Goal: Task Accomplishment & Management: Manage account settings

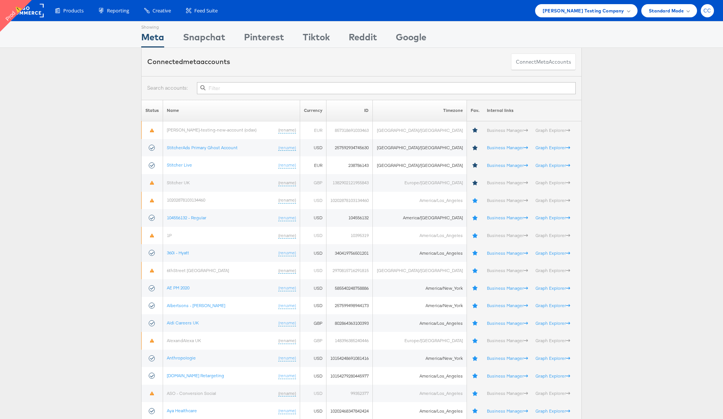
click at [708, 12] on span "CC" at bounding box center [708, 10] width 8 height 5
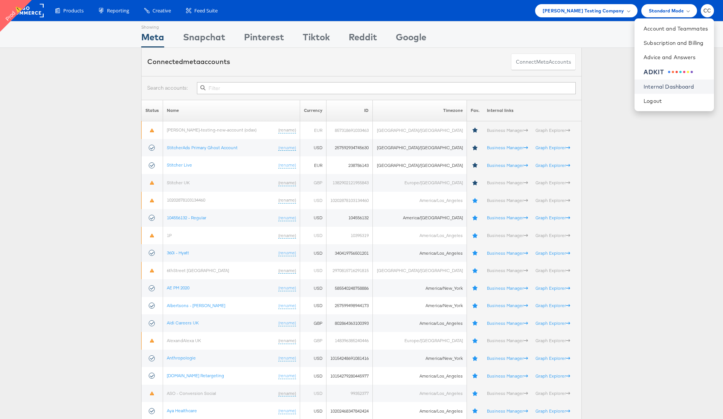
click at [672, 86] on link "Internal Dashboard" at bounding box center [676, 87] width 64 height 8
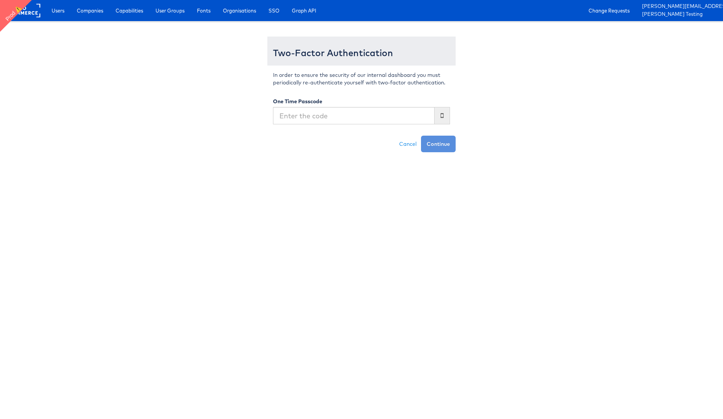
click at [325, 120] on input "text" at bounding box center [354, 115] width 162 height 17
type input "324668"
click at [421, 136] on button "Continue" at bounding box center [438, 144] width 35 height 17
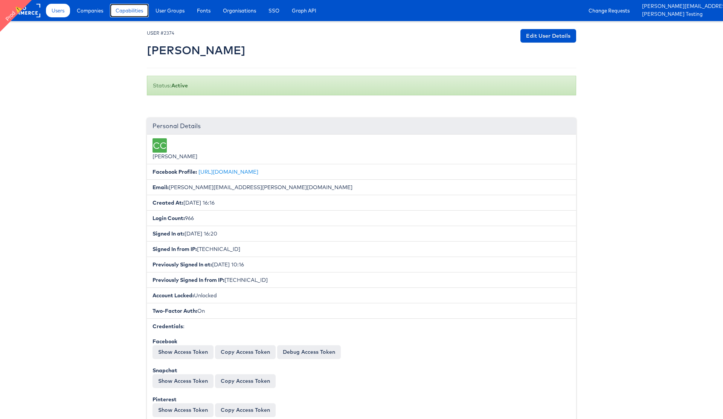
click at [133, 14] on span "Capabilities" at bounding box center [129, 11] width 27 height 8
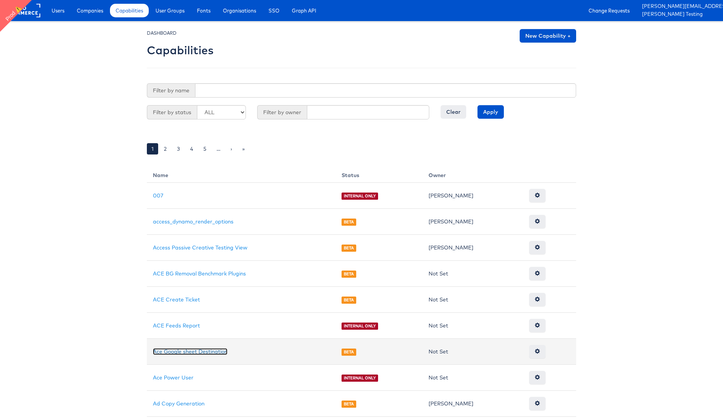
click at [190, 353] on link "Ace Google sheet Destination" at bounding box center [190, 351] width 75 height 7
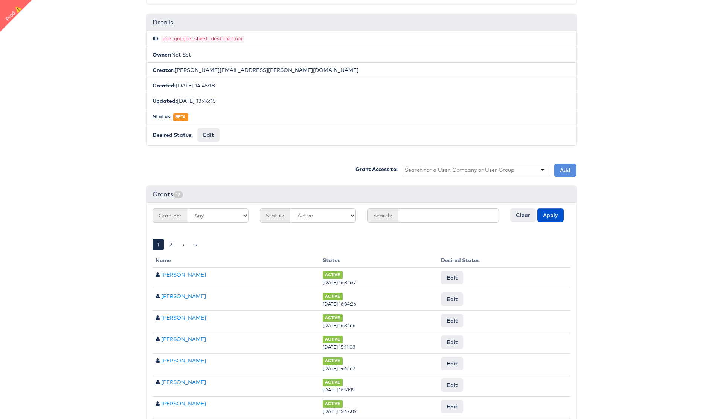
scroll to position [116, 0]
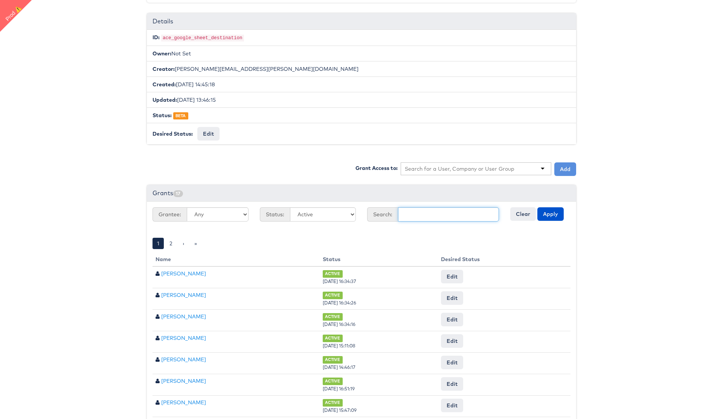
click at [460, 215] on input "text" at bounding box center [448, 214] width 101 height 14
type input "[PERSON_NAME]"
click at [551, 215] on button "Apply" at bounding box center [551, 214] width 26 height 14
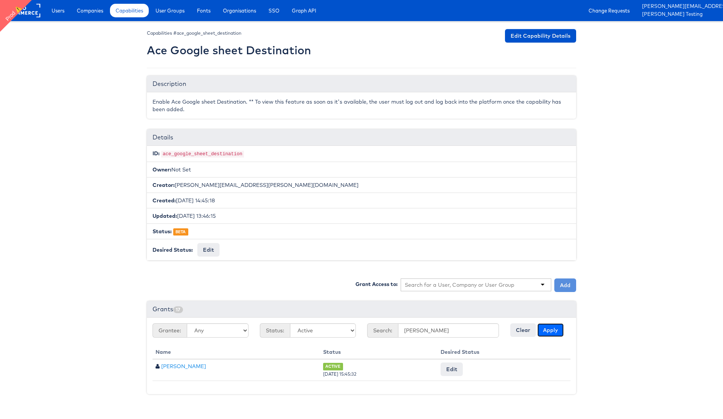
scroll to position [0, 0]
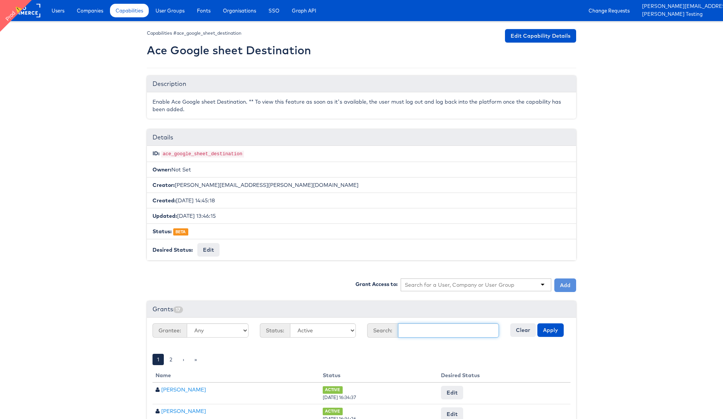
click at [418, 327] on input "text" at bounding box center [448, 330] width 101 height 14
type input "[PERSON_NAME]"
click at [542, 329] on button "Apply" at bounding box center [551, 330] width 26 height 14
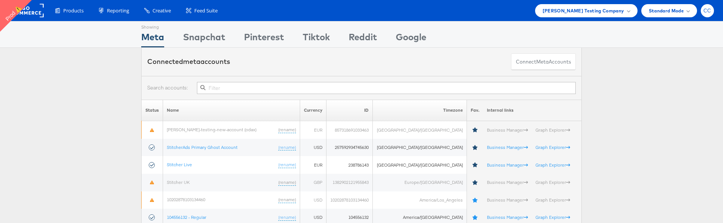
click at [707, 9] on span "CC" at bounding box center [708, 10] width 8 height 5
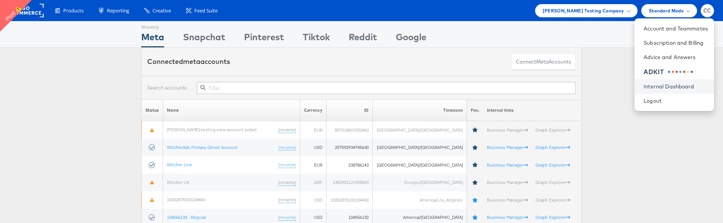
click at [678, 86] on link "Internal Dashboard" at bounding box center [676, 87] width 64 height 8
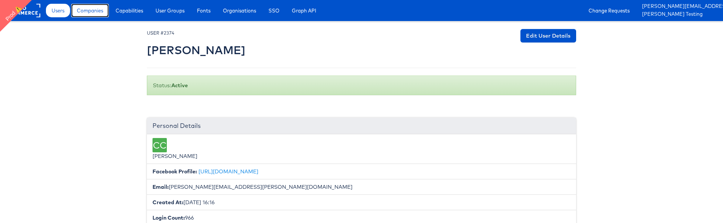
click at [94, 11] on span "Companies" at bounding box center [90, 11] width 26 height 8
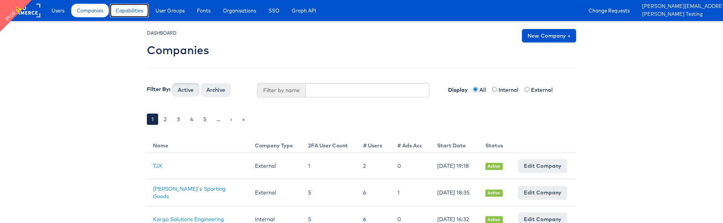
click at [135, 11] on span "Capabilities" at bounding box center [129, 11] width 27 height 8
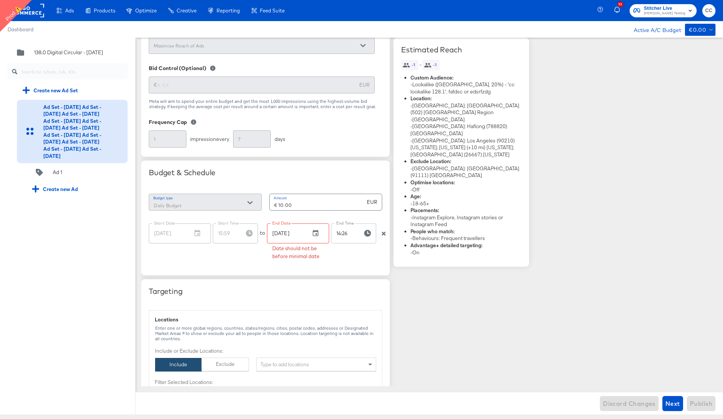
scroll to position [270, 0]
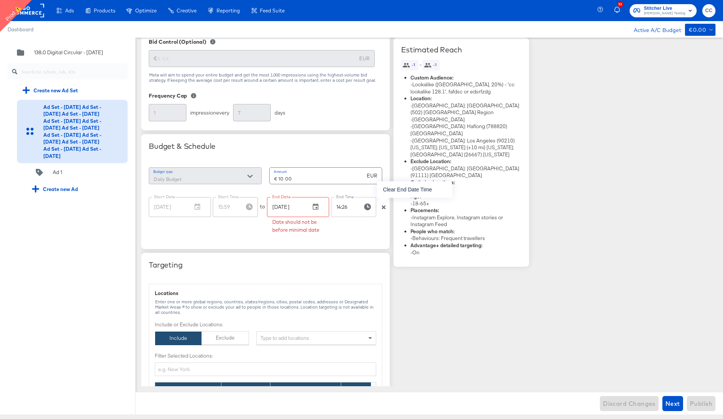
click at [384, 208] on icon "button" at bounding box center [384, 207] width 4 height 4
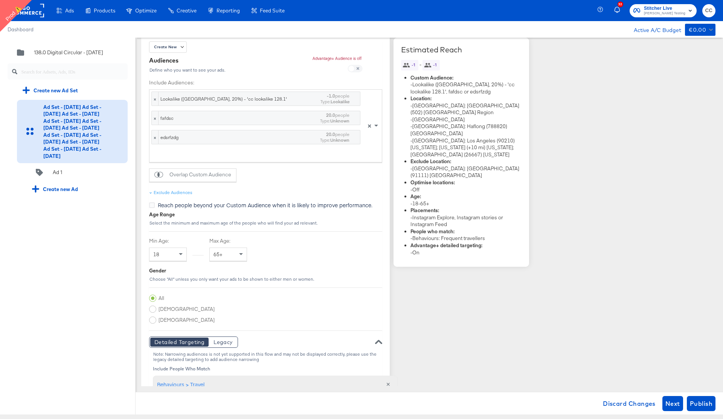
scroll to position [935, 0]
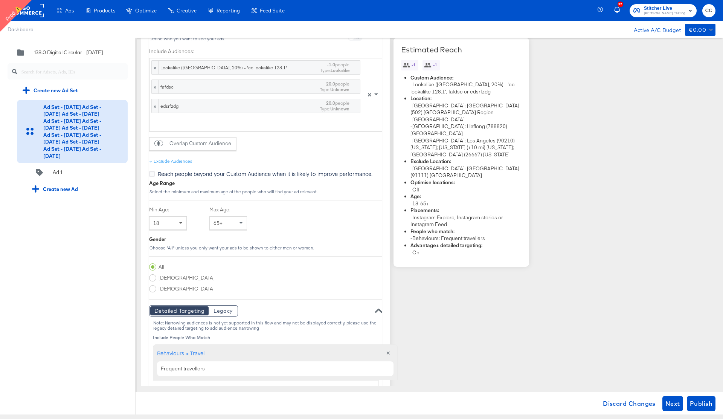
click at [177, 221] on span at bounding box center [181, 223] width 9 height 13
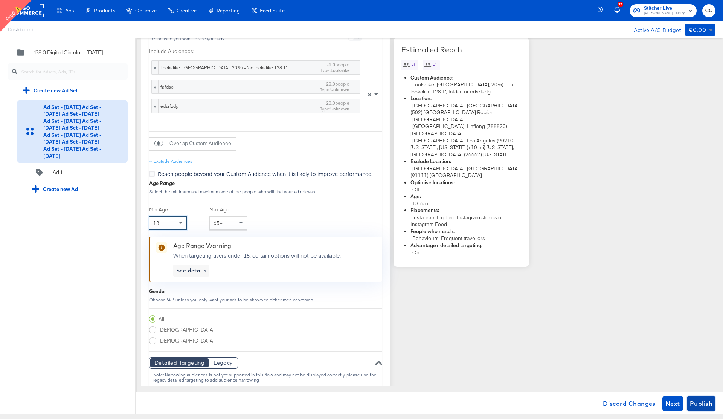
click at [704, 223] on span "Publish" at bounding box center [701, 403] width 23 height 11
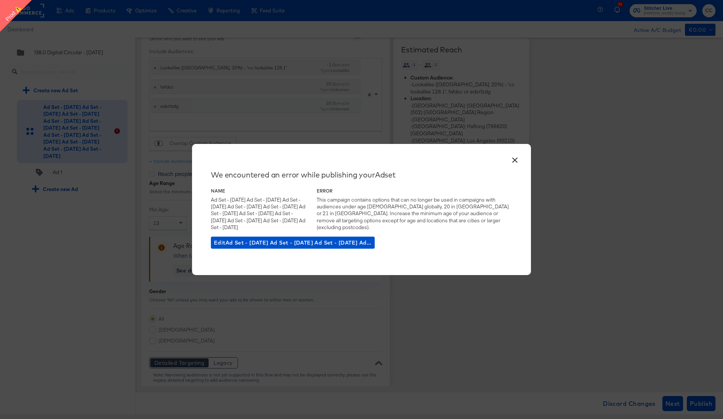
click at [515, 164] on button "×" at bounding box center [515, 158] width 14 height 14
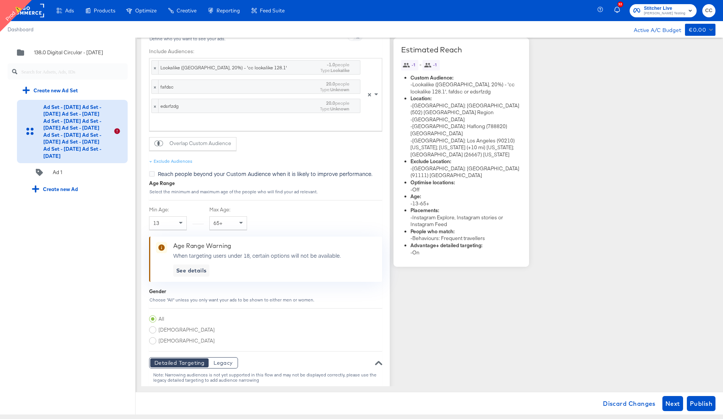
click at [29, 13] on rect at bounding box center [26, 11] width 35 height 14
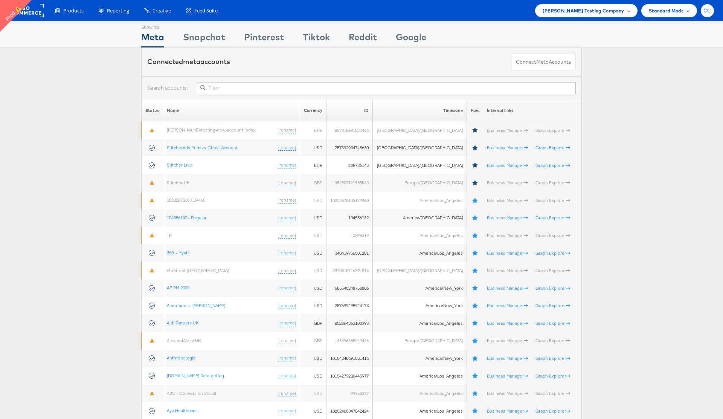
click at [707, 11] on span "CC" at bounding box center [708, 10] width 8 height 5
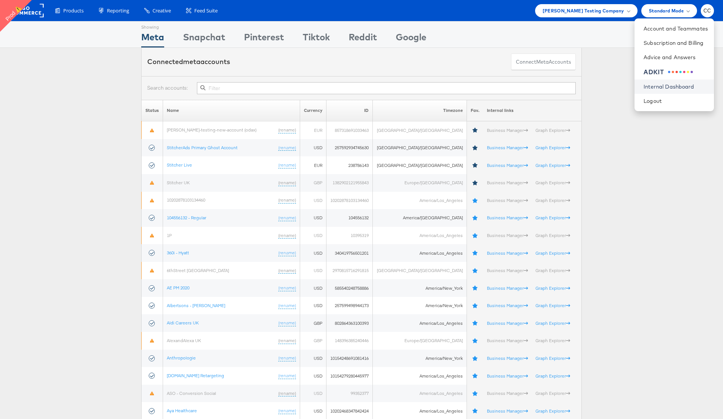
click at [683, 83] on link "Internal Dashboard" at bounding box center [676, 87] width 64 height 8
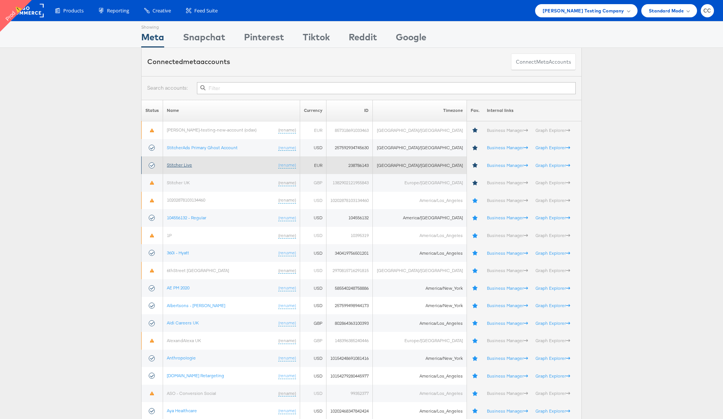
click at [177, 164] on link "Stitcher Live" at bounding box center [179, 165] width 25 height 6
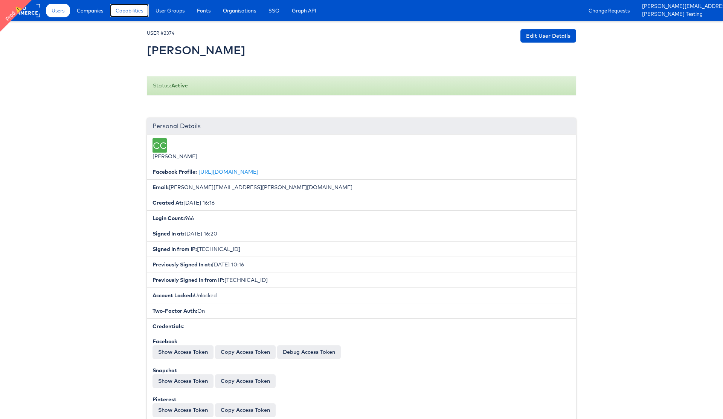
click at [132, 15] on link "Capabilities" at bounding box center [129, 11] width 39 height 14
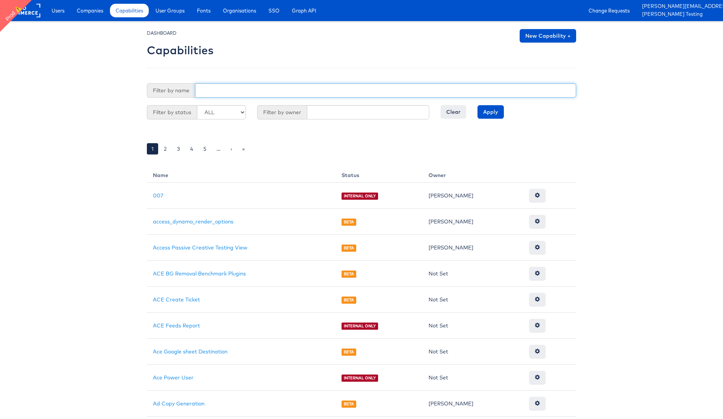
click at [220, 89] on input "text" at bounding box center [385, 90] width 381 height 14
type input "leg"
click at [478, 105] on input "Apply" at bounding box center [491, 112] width 26 height 14
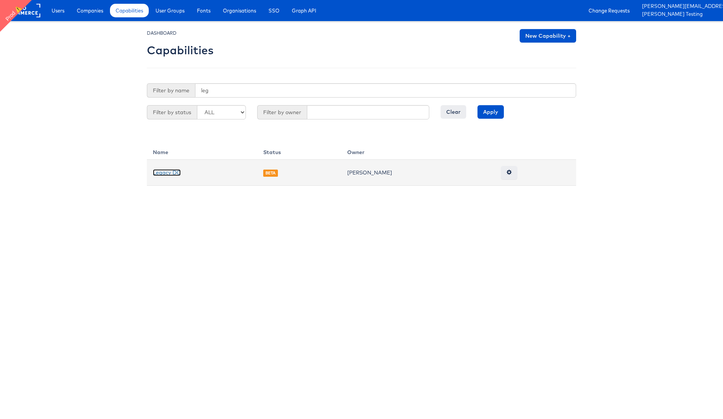
click at [169, 171] on link "Legacy DC" at bounding box center [167, 172] width 28 height 7
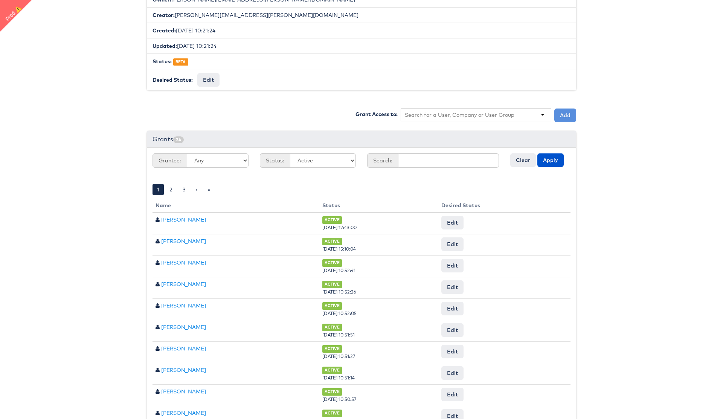
scroll to position [163, 0]
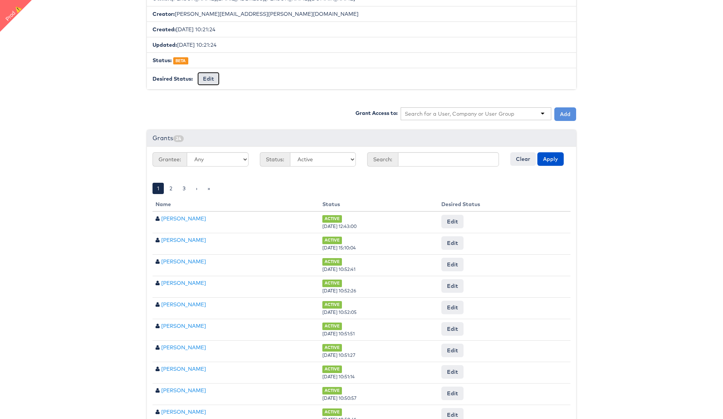
click at [208, 79] on button "Edit" at bounding box center [208, 79] width 22 height 14
click at [255, 79] on select "-- No Change -- GA BETA INTERNAL ONLY ARCHIVED" at bounding box center [228, 79] width 62 height 14
select select "GENERAL_AVAILABILITY"
click at [197, 72] on select "-- No Change -- GA BETA INTERNAL ONLY ARCHIVED" at bounding box center [228, 79] width 62 height 14
click at [284, 78] on input "Request Change" at bounding box center [285, 79] width 43 height 11
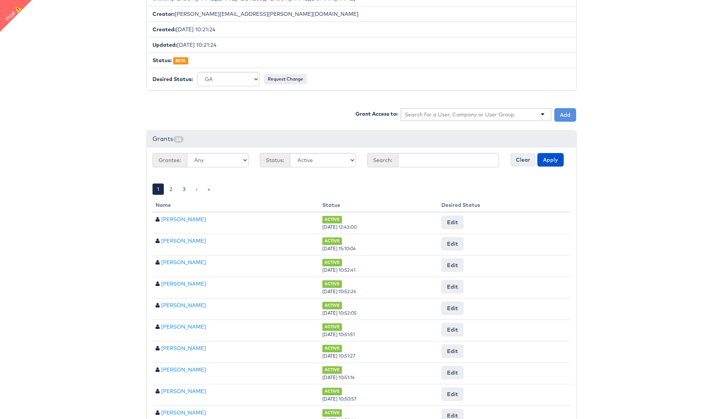
scroll to position [163, 0]
click at [273, 81] on input "Approve" at bounding box center [271, 80] width 33 height 14
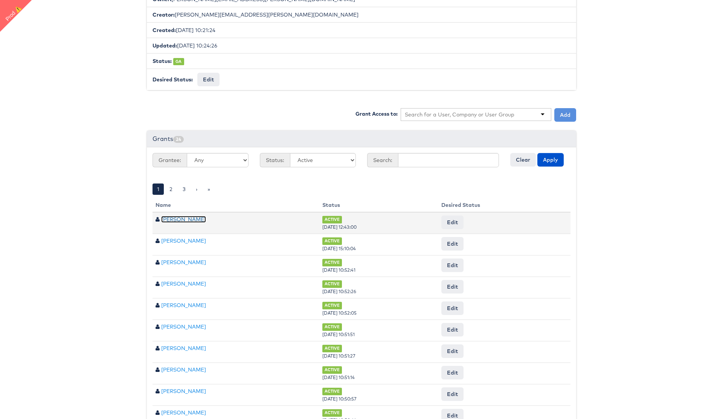
click at [177, 217] on link "Colin Clarke" at bounding box center [183, 219] width 45 height 7
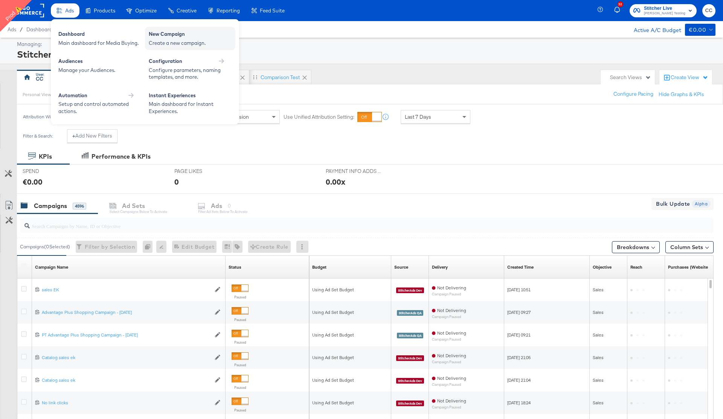
click at [180, 38] on div "New Campaign" at bounding box center [190, 35] width 83 height 9
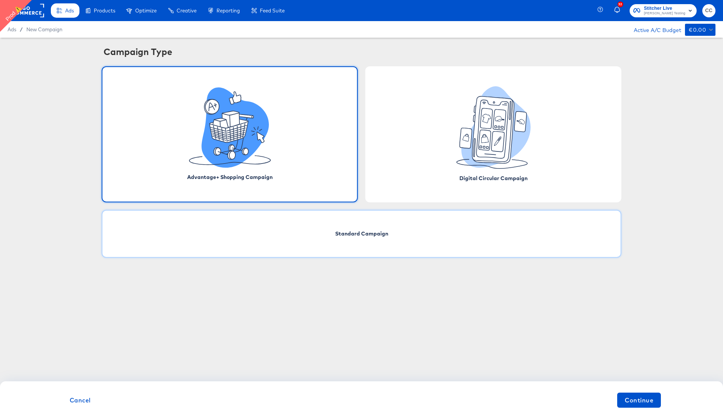
click at [455, 247] on div "Standard Campaign" at bounding box center [362, 234] width 520 height 48
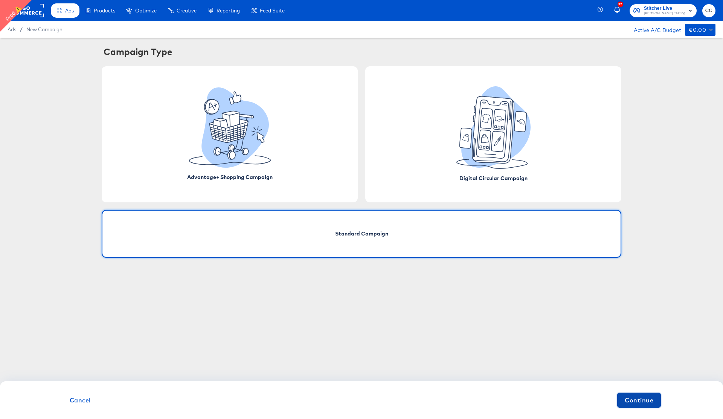
click at [649, 402] on span "Continue" at bounding box center [639, 400] width 29 height 11
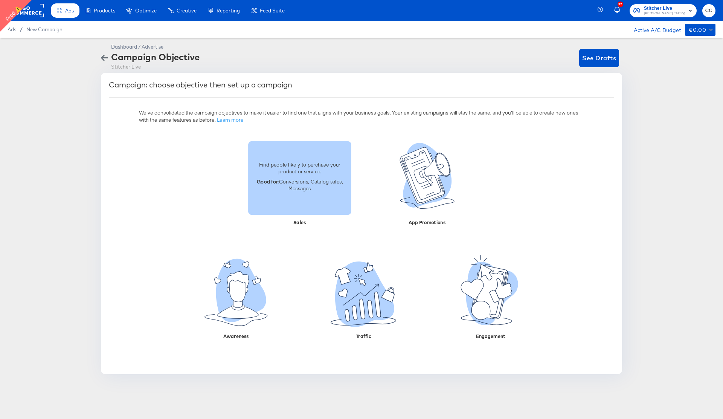
click at [295, 201] on div "Find people likely to purchase your product or service. Good for: Conversions, …" at bounding box center [299, 177] width 103 height 73
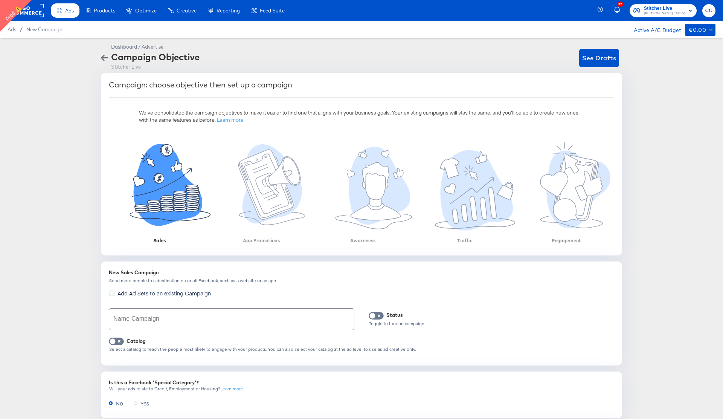
click at [34, 14] on rect at bounding box center [26, 11] width 35 height 14
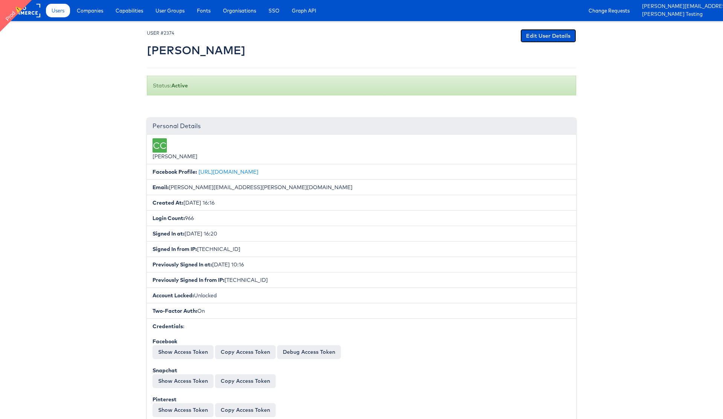
click at [562, 34] on link "Edit User Details" at bounding box center [549, 36] width 56 height 14
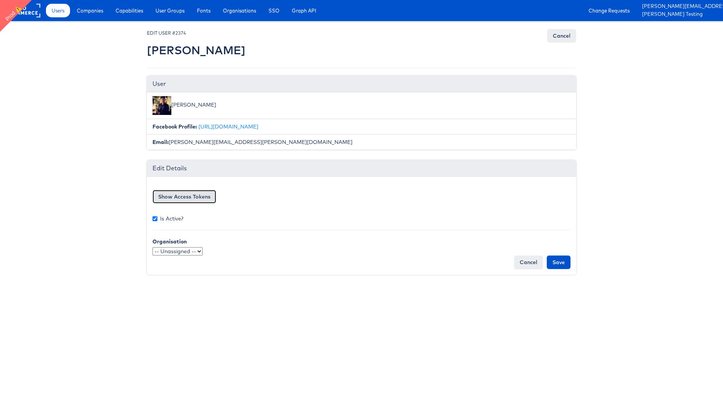
click at [174, 198] on button "Show Access Tokens" at bounding box center [185, 197] width 64 height 14
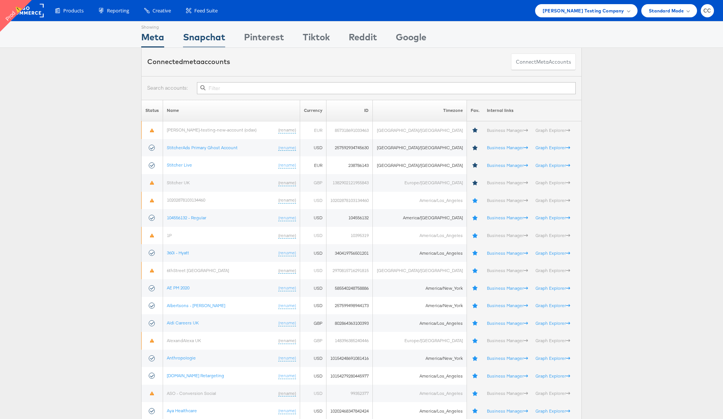
click at [208, 38] on div "Snapchat" at bounding box center [204, 39] width 42 height 17
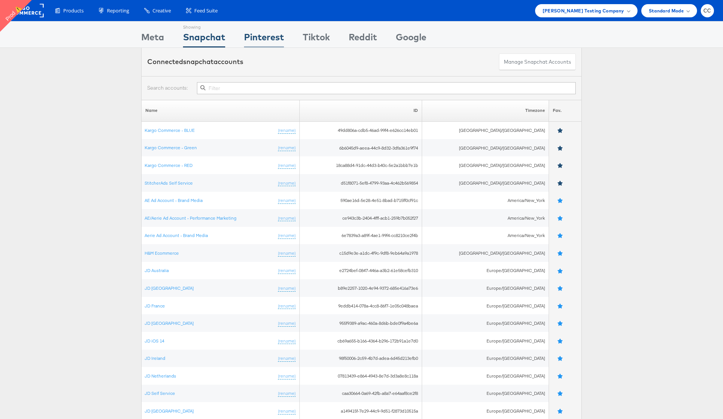
click at [257, 34] on div "Pinterest" at bounding box center [264, 39] width 40 height 17
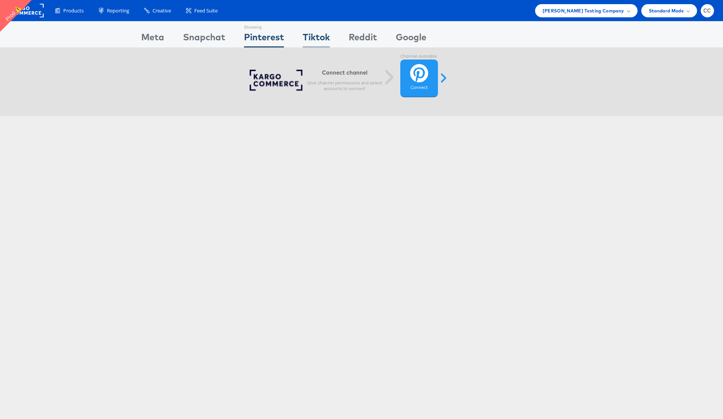
click at [315, 34] on div "Tiktok" at bounding box center [316, 39] width 27 height 17
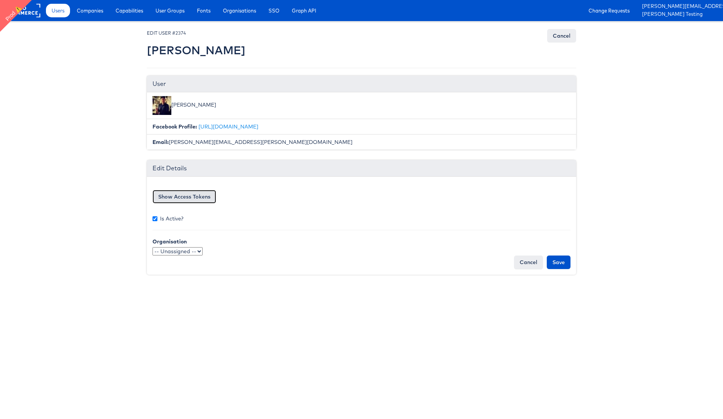
click at [191, 197] on button "Show Access Tokens" at bounding box center [185, 197] width 64 height 14
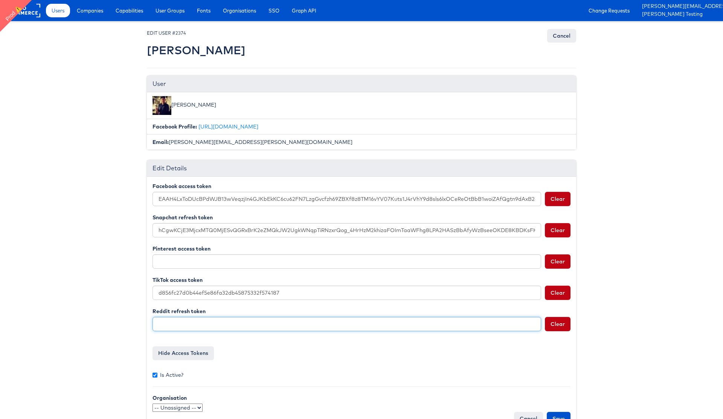
click at [192, 326] on input "Reddit refresh token" at bounding box center [347, 324] width 389 height 14
paste input "2316442183865-OB9YV11KfoGEBvpllw0S-856BajxMg"
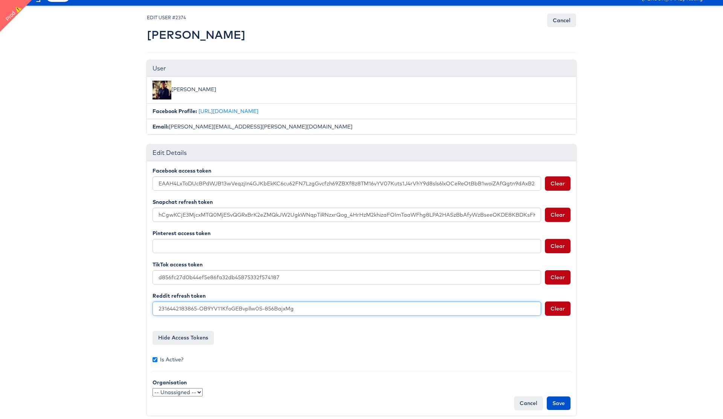
scroll to position [23, 0]
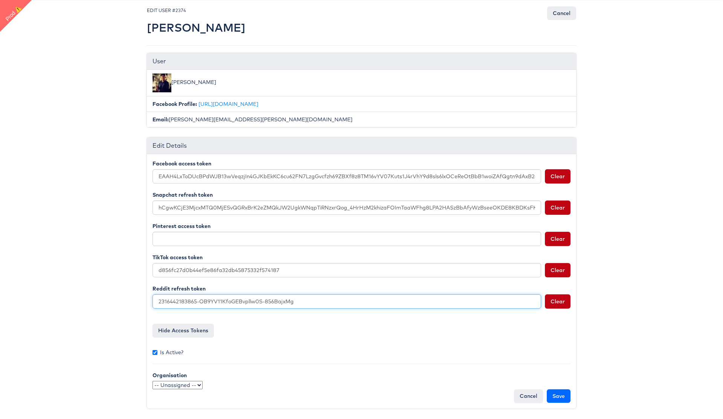
type input "2316442183865-OB9YV11KfoGEBvpllw0S-856BajxMg"
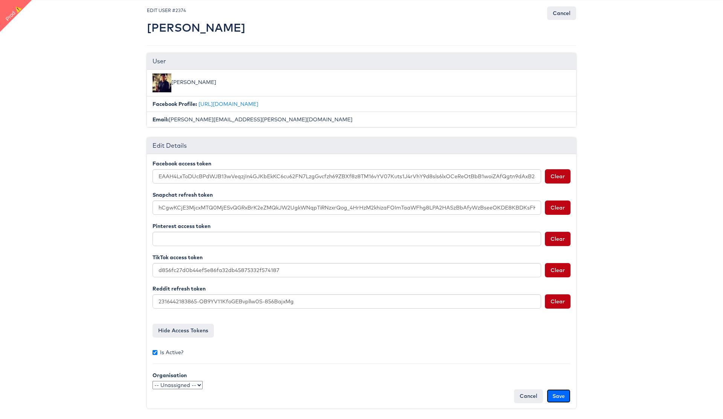
click at [562, 397] on input "Save" at bounding box center [559, 396] width 24 height 14
type input "Saving..."
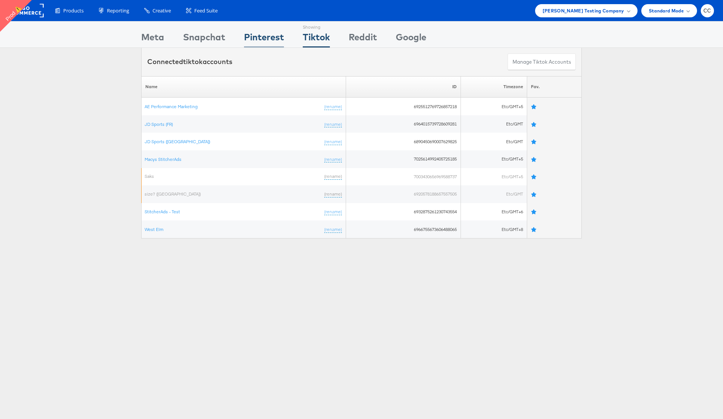
click at [265, 37] on div "Pinterest" at bounding box center [264, 39] width 40 height 17
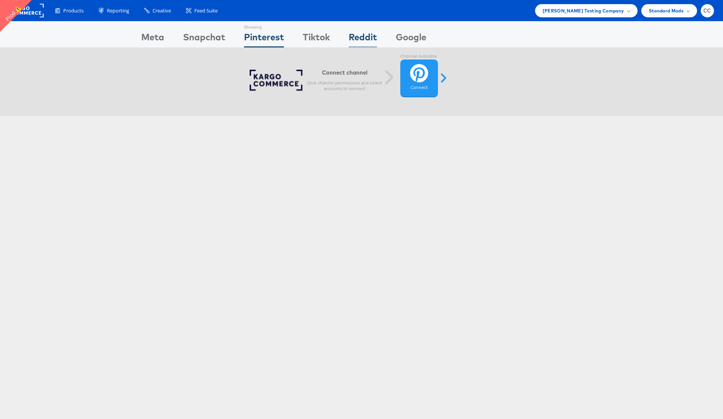
click at [367, 38] on div "Reddit" at bounding box center [363, 39] width 28 height 17
click at [417, 37] on div "Google" at bounding box center [411, 39] width 31 height 17
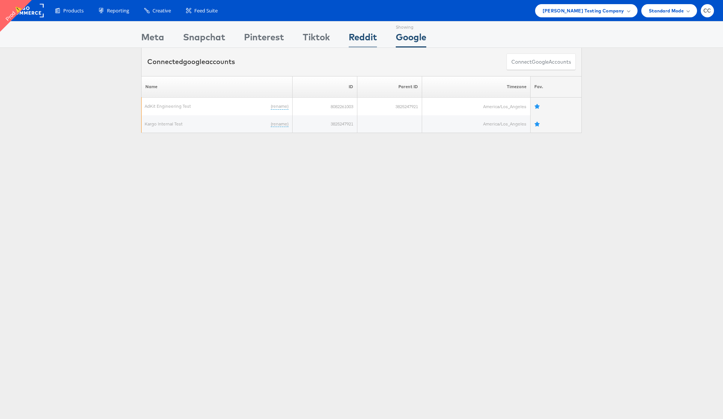
click at [362, 38] on div "Reddit" at bounding box center [363, 39] width 28 height 17
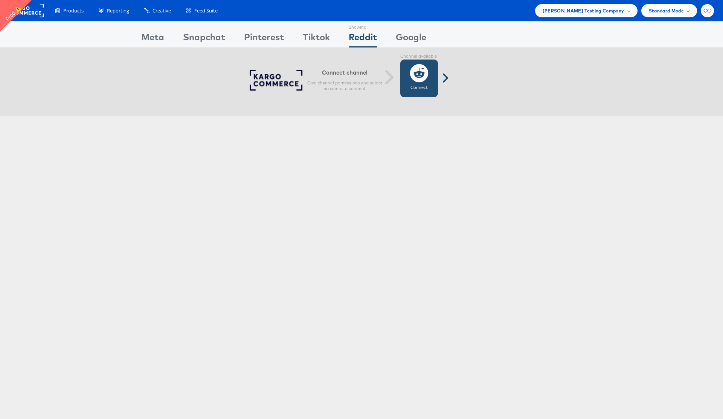
click at [421, 78] on icon at bounding box center [419, 73] width 19 height 19
click at [426, 85] on label "Connect" at bounding box center [419, 88] width 17 height 6
click at [419, 77] on icon at bounding box center [419, 73] width 19 height 19
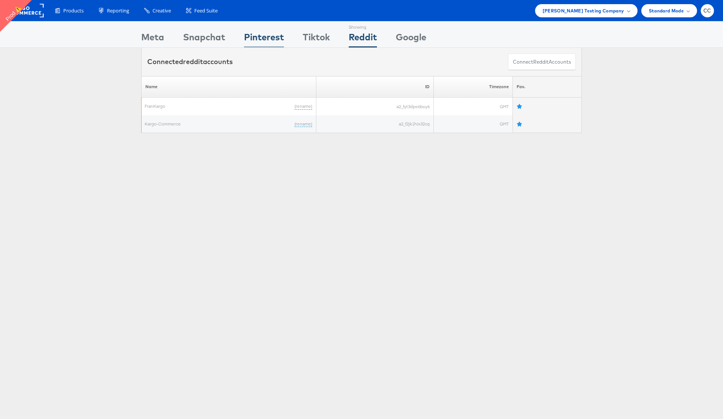
click at [272, 40] on div "Pinterest" at bounding box center [264, 39] width 40 height 17
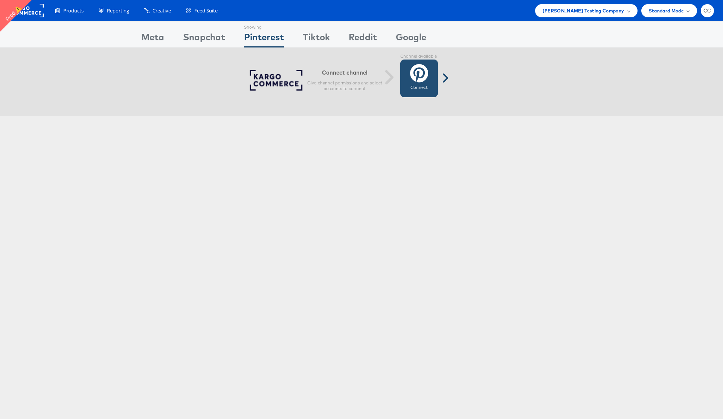
click at [429, 82] on link "Connect Connected" at bounding box center [419, 79] width 38 height 38
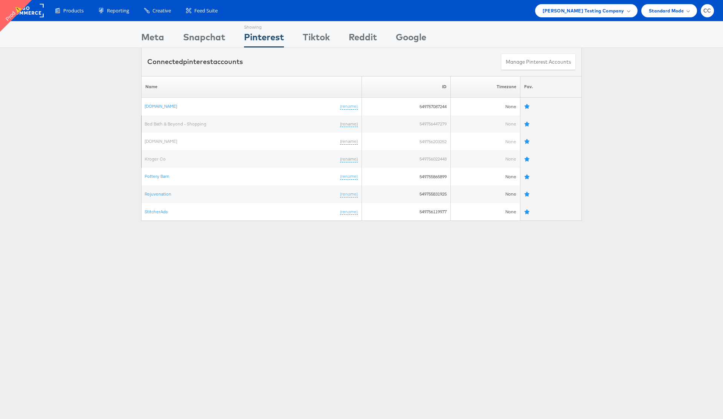
click at [631, 87] on div "Please Wait Loading Accounts .... Name ID Timezone Fav. Apartments.com (rename)…" at bounding box center [361, 148] width 723 height 145
